Goal: Communication & Community: Answer question/provide support

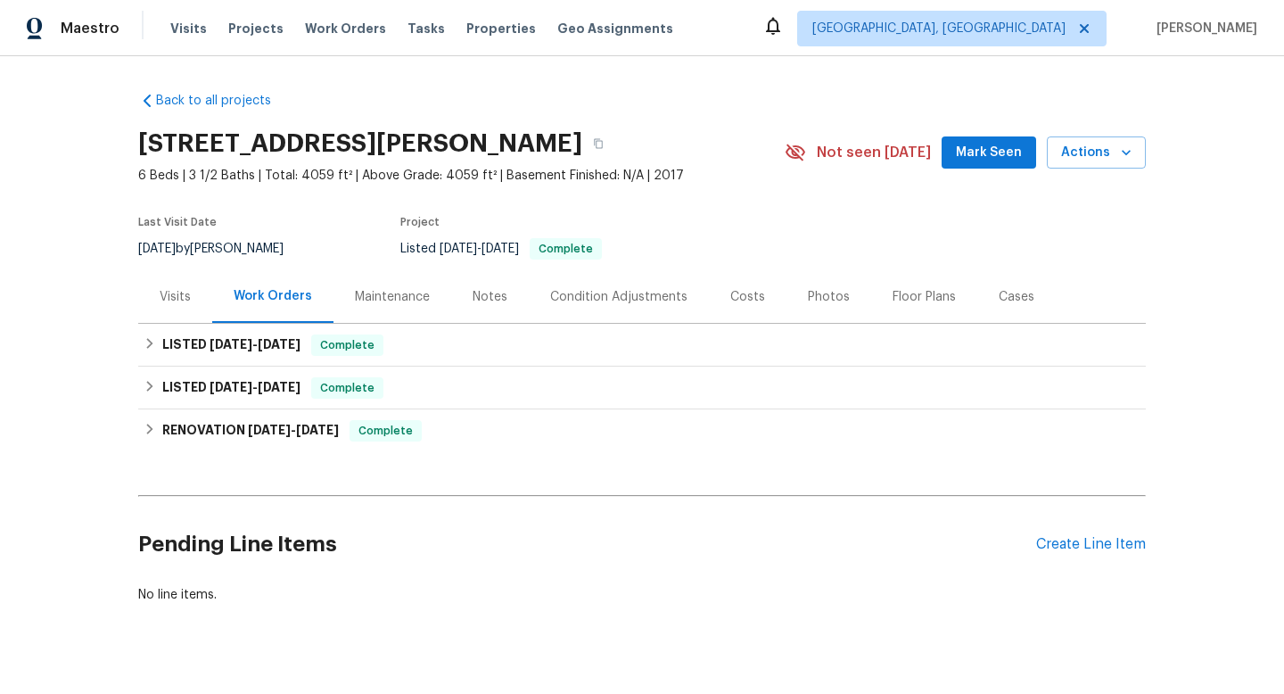
click at [394, 299] on div "Maintenance" at bounding box center [392, 297] width 75 height 18
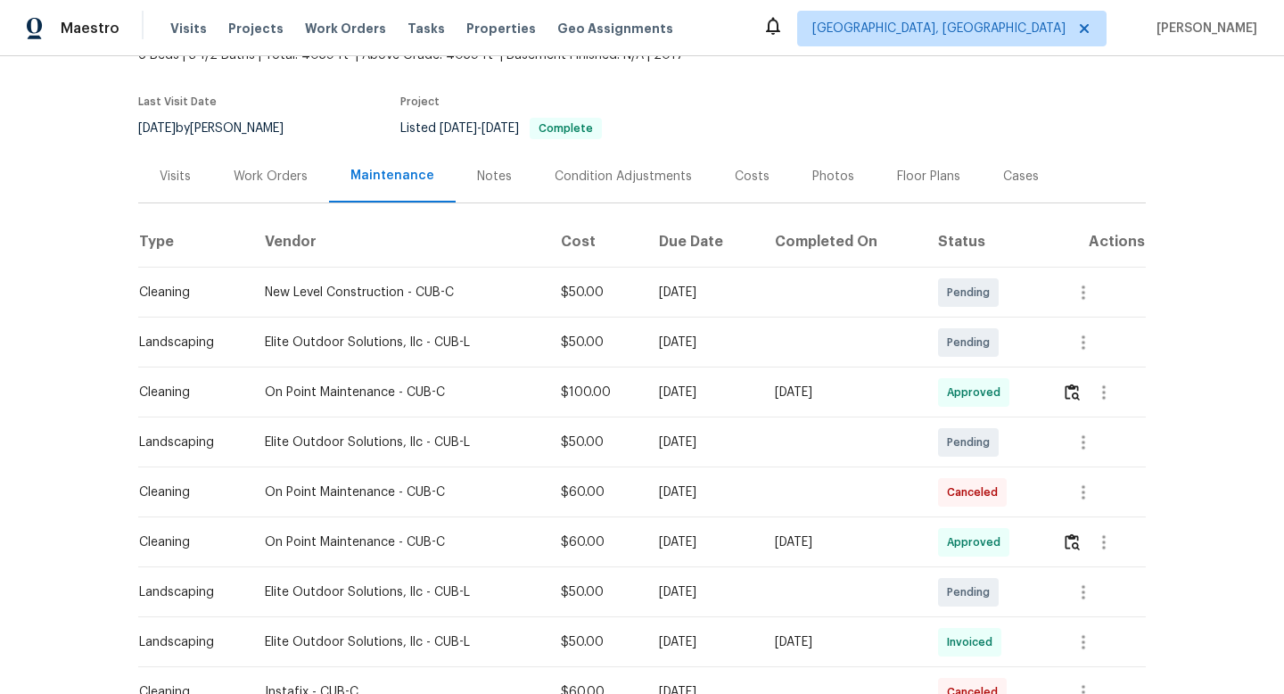
scroll to position [128, 0]
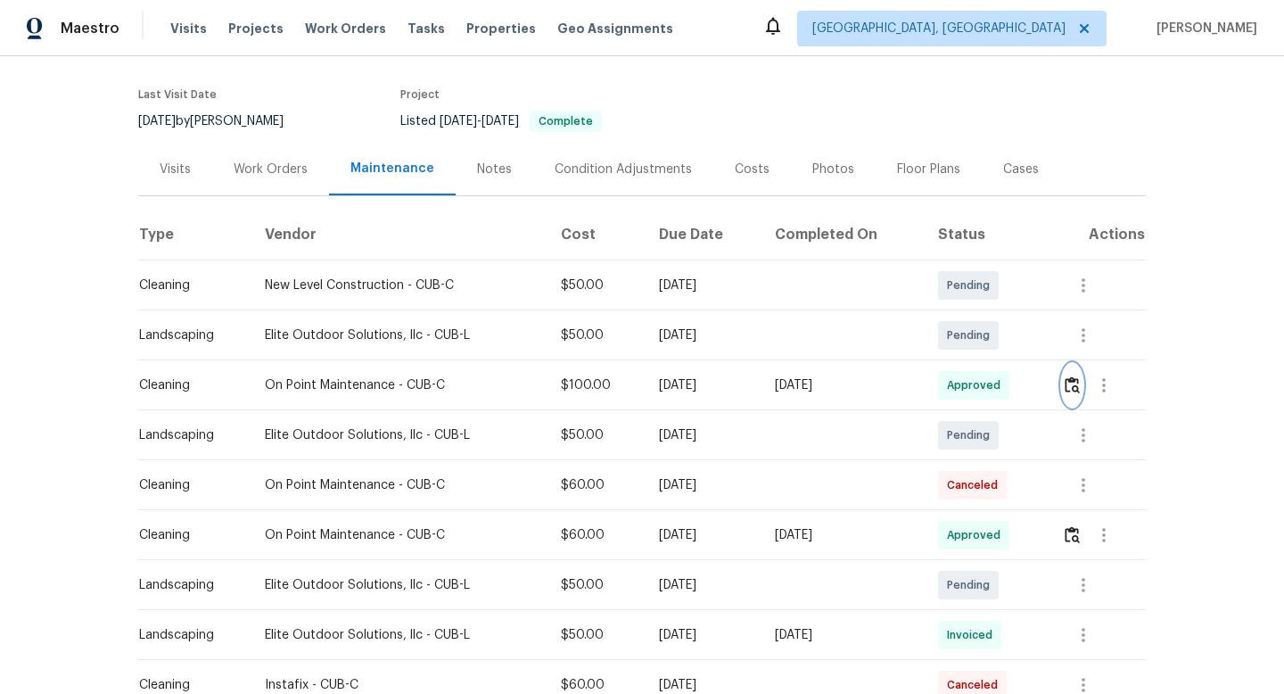
click at [1078, 388] on img "button" at bounding box center [1072, 384] width 15 height 17
click at [1086, 477] on icon "button" at bounding box center [1083, 484] width 21 height 21
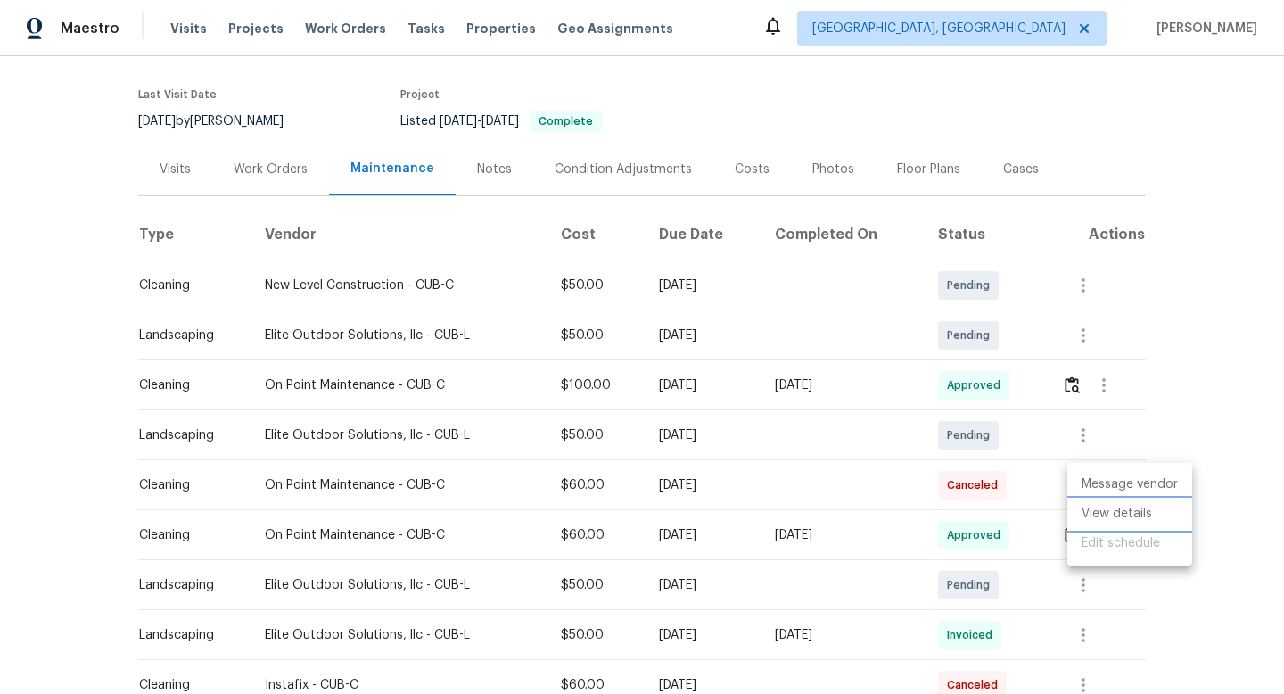
click at [1101, 513] on li "View details" at bounding box center [1129, 513] width 125 height 29
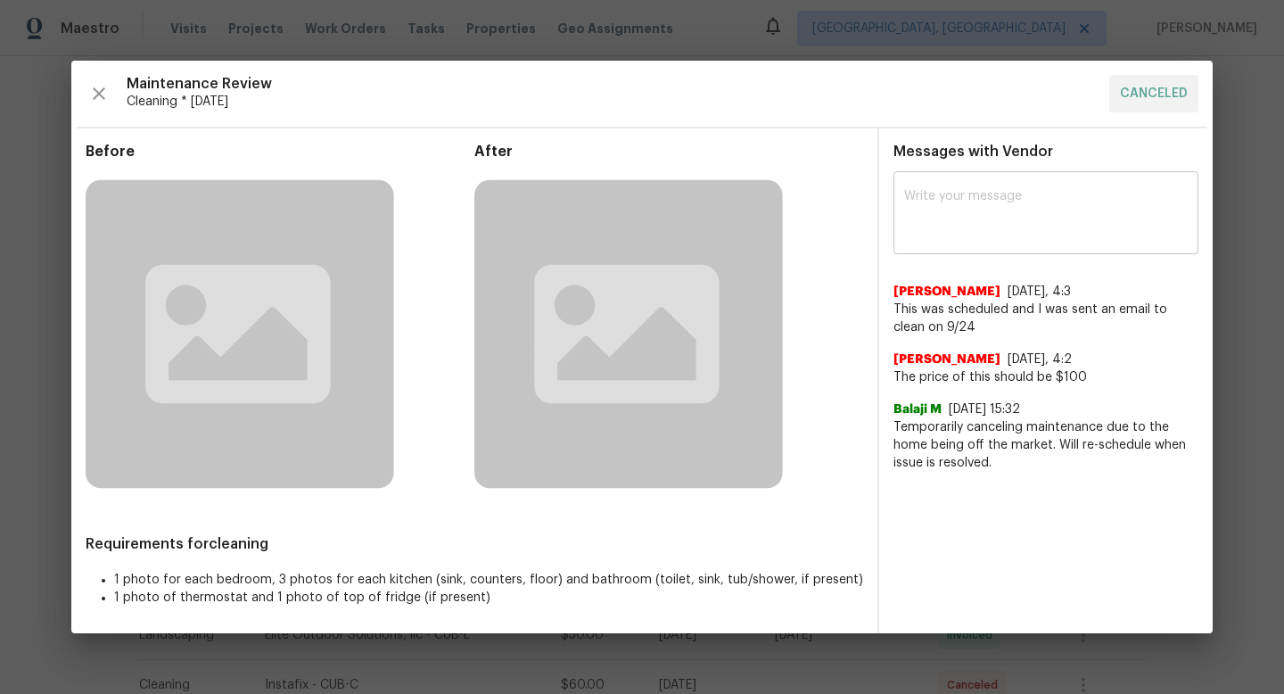
click at [1016, 227] on textarea at bounding box center [1046, 215] width 284 height 50
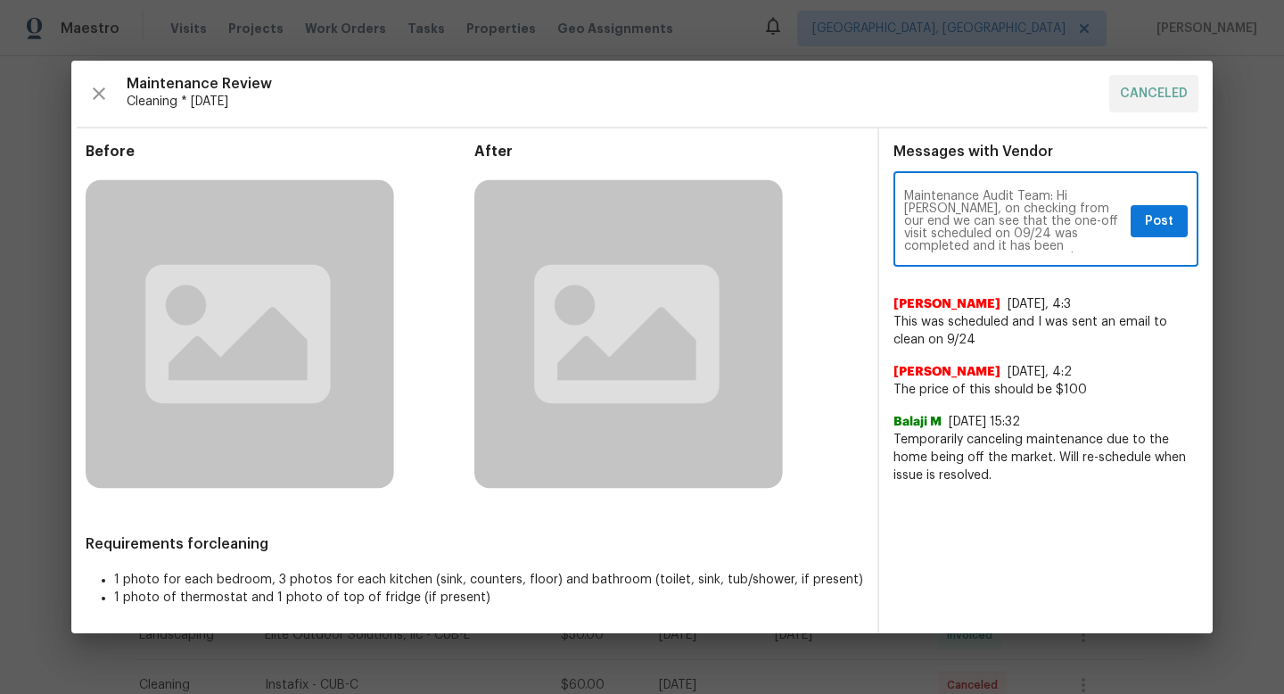
scroll to position [12, 0]
paste textarea "Hi [PERSON_NAME], upon checking on our end, we can confirm that the one-off vis…"
click at [1061, 195] on textarea "Maintenance Audit Team: Hi [PERSON_NAME], upon checking on our end, we can conf…" at bounding box center [1013, 221] width 219 height 62
type textarea "Maintenance Audit Team: Hi [PERSON_NAME], upon checking on our end, we can conf…"
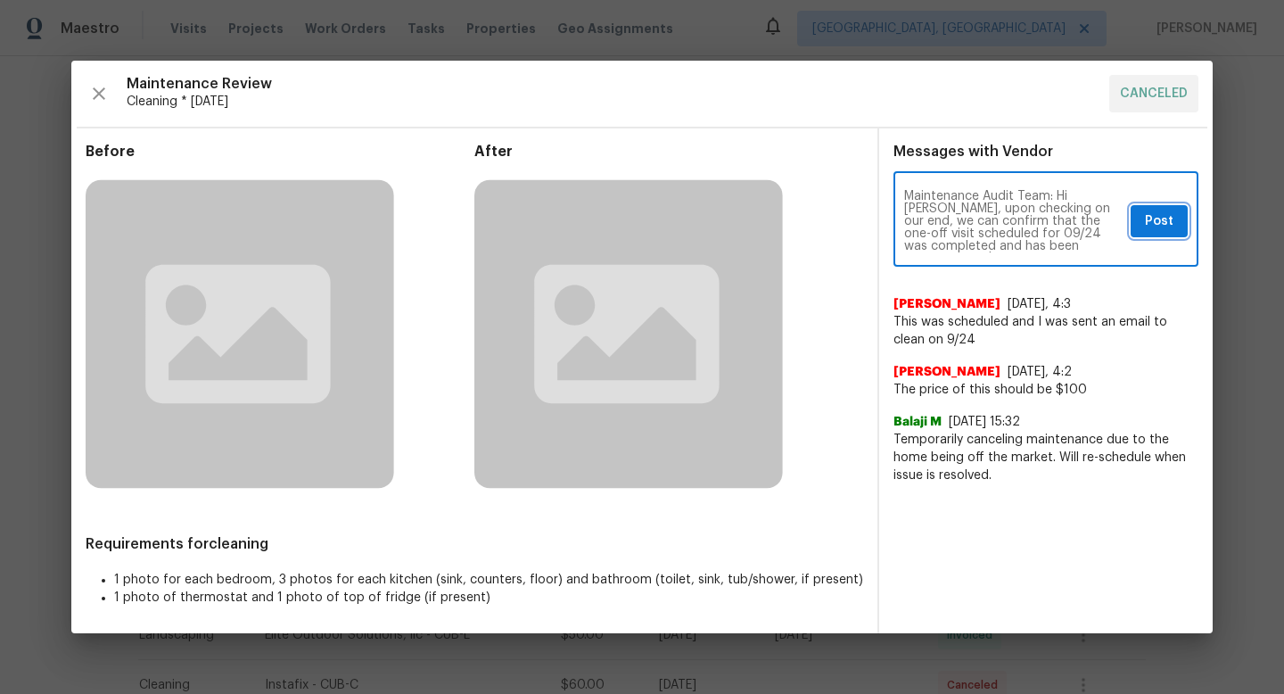
click at [1157, 217] on span "Post" at bounding box center [1159, 221] width 29 height 22
